Goal: Transaction & Acquisition: Purchase product/service

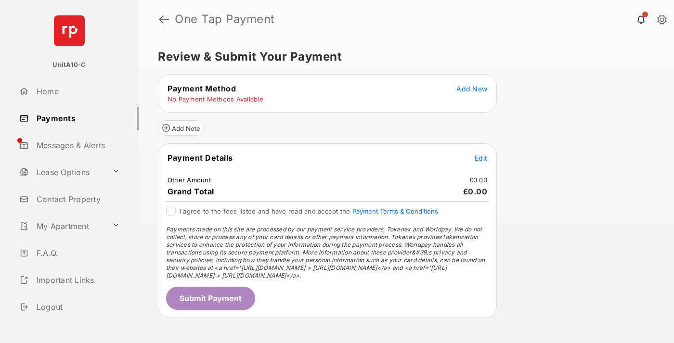
click at [472, 89] on span "Add New" at bounding box center [471, 89] width 31 height 8
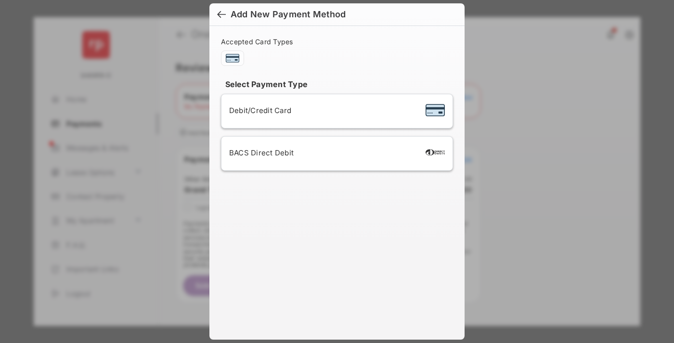
click at [257, 110] on span "Debit/Credit Card" at bounding box center [260, 110] width 62 height 9
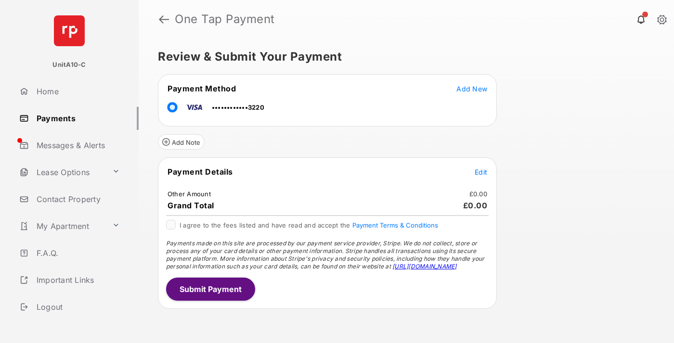
click at [481, 172] on span "Edit" at bounding box center [480, 172] width 13 height 8
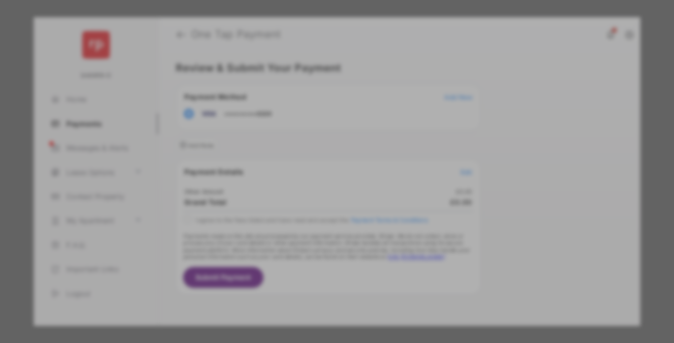
type input "**"
click at [304, 246] on button "Save" at bounding box center [304, 254] width 48 height 23
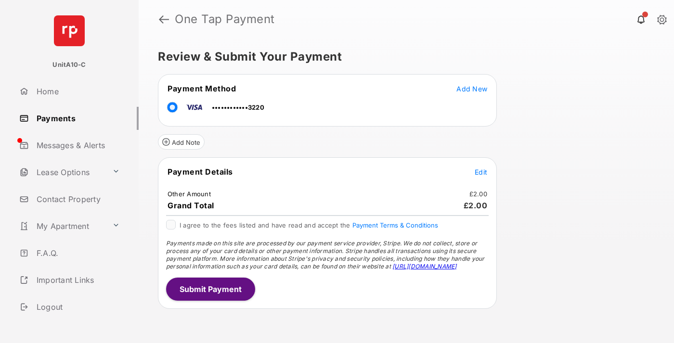
click at [210, 289] on button "Submit Payment" at bounding box center [210, 289] width 89 height 23
